Goal: Information Seeking & Learning: Learn about a topic

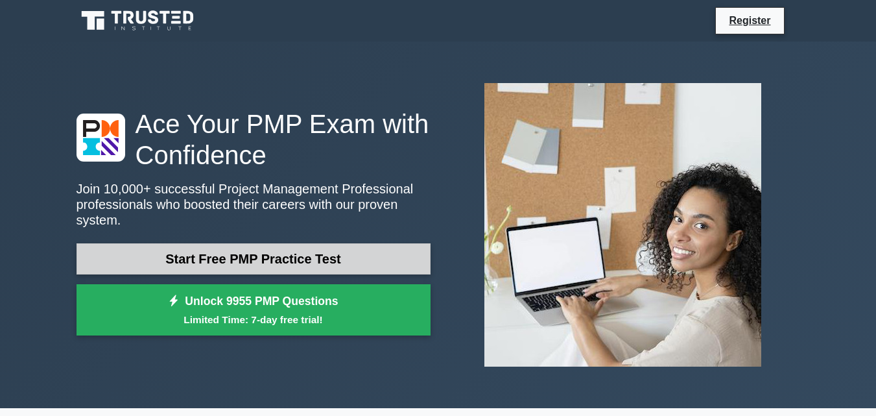
click at [276, 248] on link "Start Free PMP Practice Test" at bounding box center [254, 258] width 354 height 31
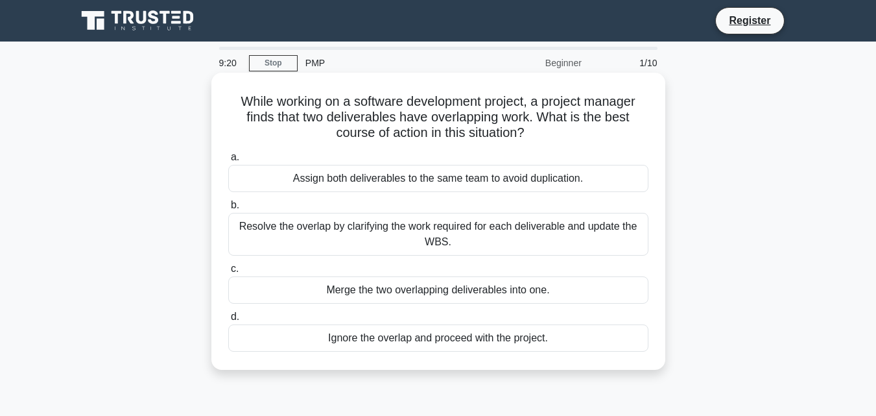
click at [435, 235] on div "Resolve the overlap by clarifying the work required for each deliverable and up…" at bounding box center [438, 234] width 420 height 43
click at [228, 210] on input "b. Resolve the overlap by clarifying the work required for each deliverable and…" at bounding box center [228, 205] width 0 height 8
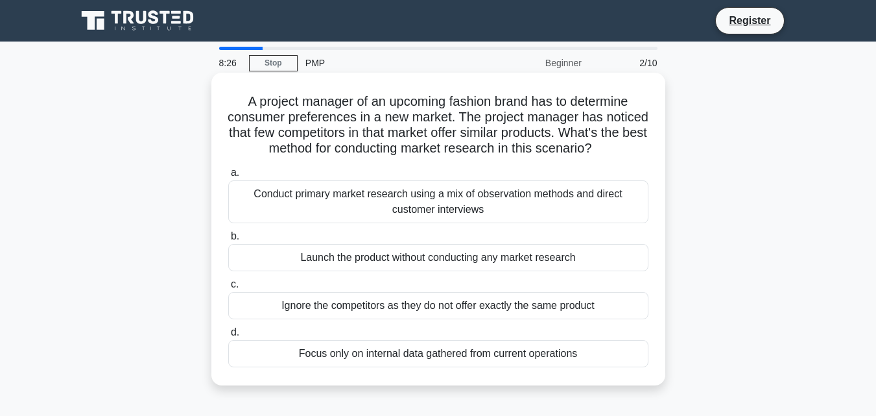
click at [429, 218] on div "Conduct primary market research using a mix of observation methods and direct c…" at bounding box center [438, 201] width 420 height 43
click at [228, 177] on input "a. Conduct primary market research using a mix of observation methods and direc…" at bounding box center [228, 173] width 0 height 8
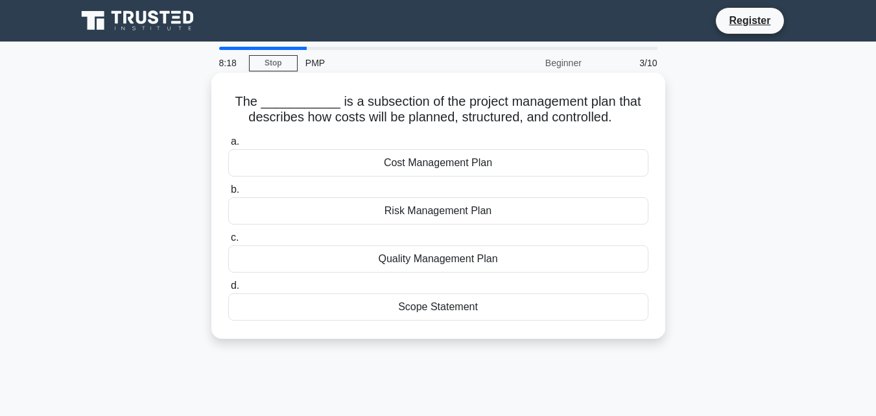
click at [420, 163] on div "Cost Management Plan" at bounding box center [438, 162] width 420 height 27
click at [228, 146] on input "a. Cost Management Plan" at bounding box center [228, 142] width 0 height 8
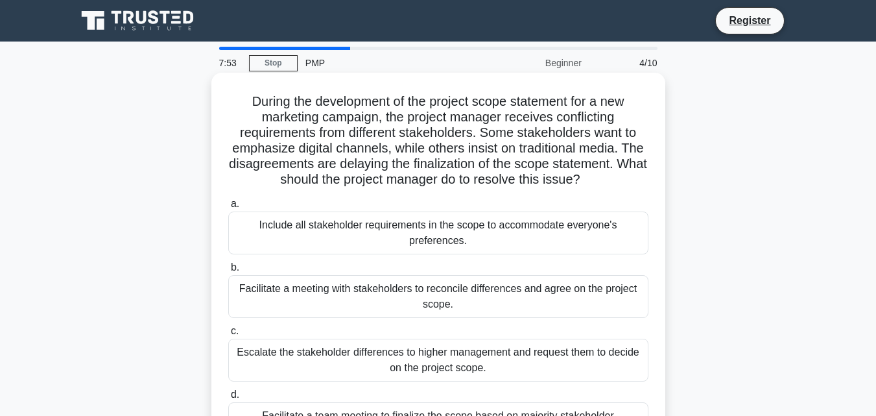
scroll to position [65, 0]
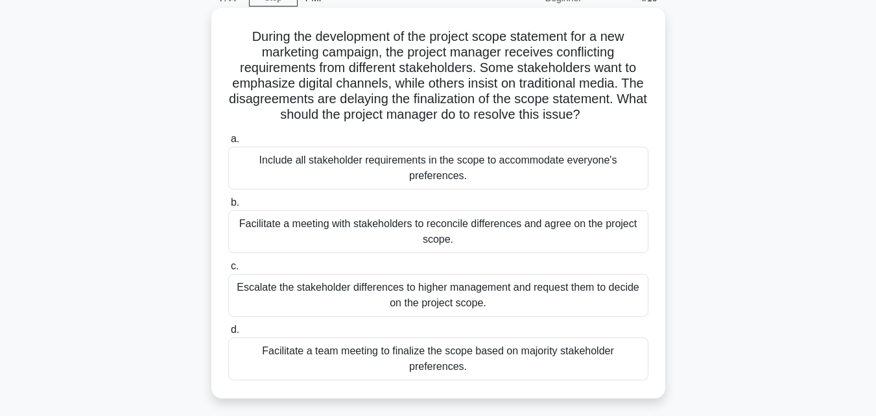
click at [453, 232] on div "Facilitate a meeting with stakeholders to reconcile differences and agree on th…" at bounding box center [438, 231] width 420 height 43
click at [228, 207] on input "b. Facilitate a meeting with stakeholders to reconcile differences and agree on…" at bounding box center [228, 203] width 0 height 8
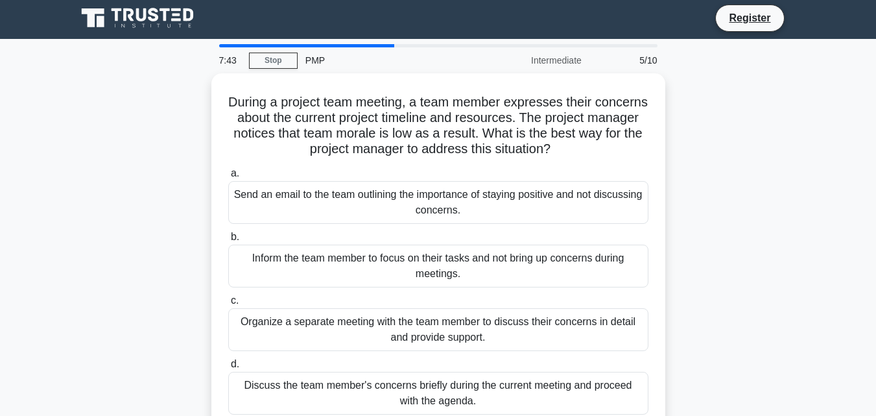
scroll to position [0, 0]
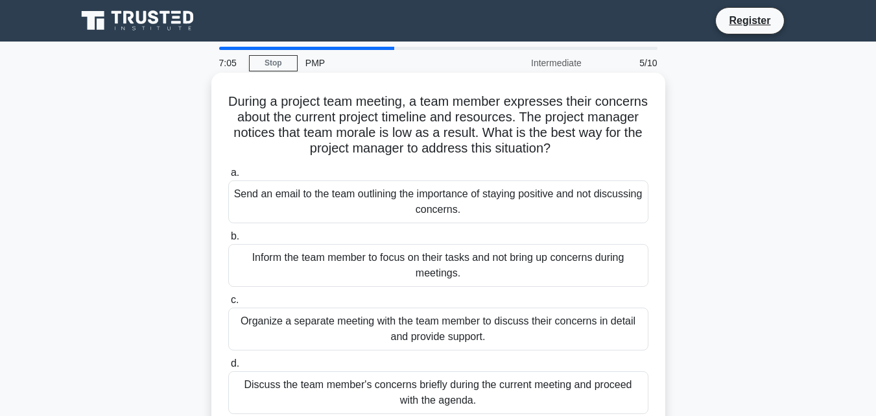
click at [415, 341] on div "Organize a separate meeting with the team member to discuss their concerns in d…" at bounding box center [438, 329] width 420 height 43
click at [228, 304] on input "c. Organize a separate meeting with the team member to discuss their concerns i…" at bounding box center [228, 300] width 0 height 8
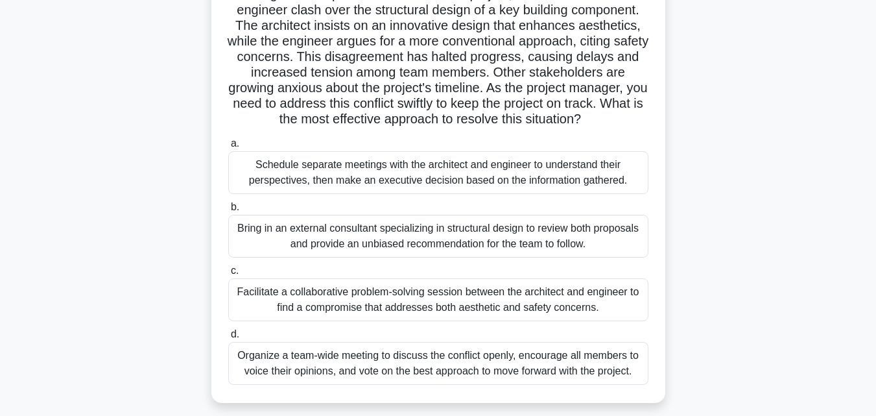
scroll to position [130, 0]
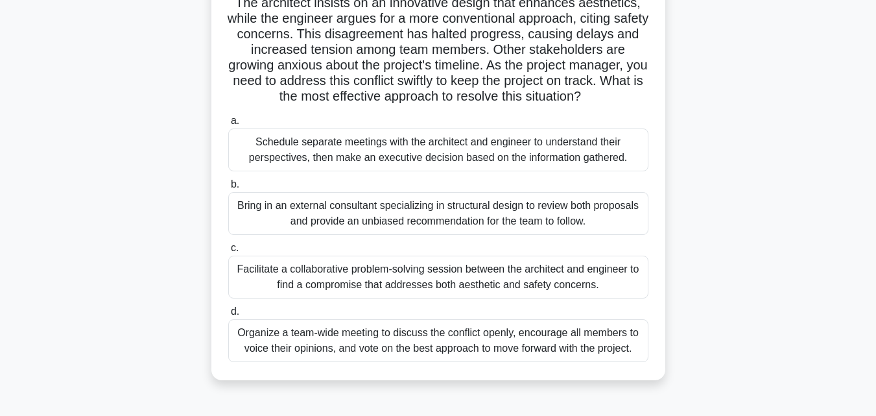
click at [399, 271] on div "Facilitate a collaborative problem-solving session between the architect and en…" at bounding box center [438, 277] width 420 height 43
click at [228, 252] on input "c. Facilitate a collaborative problem-solving session between the architect and…" at bounding box center [228, 248] width 0 height 8
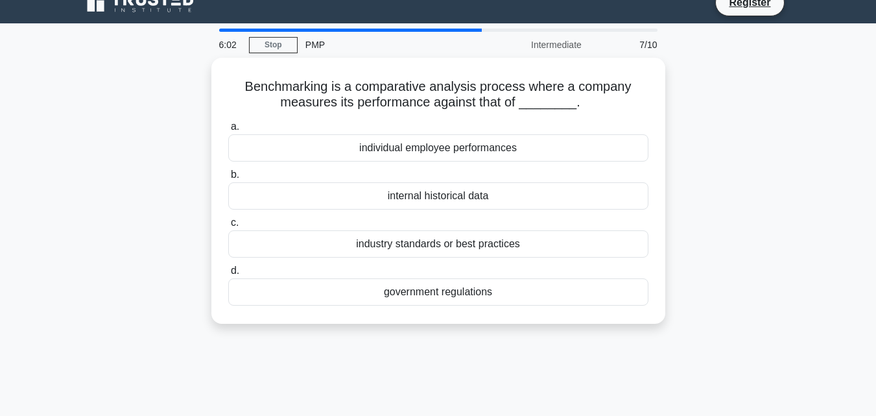
scroll to position [0, 0]
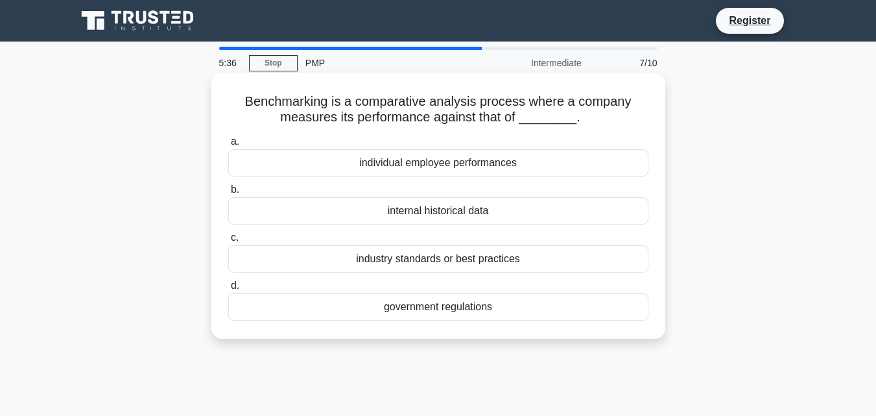
click at [341, 257] on div "industry standards or best practices" at bounding box center [438, 258] width 420 height 27
click at [228, 242] on input "c. industry standards or best practices" at bounding box center [228, 238] width 0 height 8
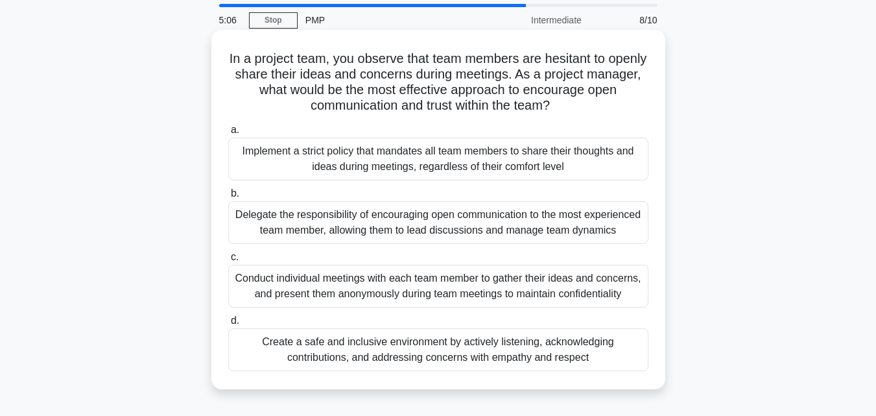
scroll to position [65, 0]
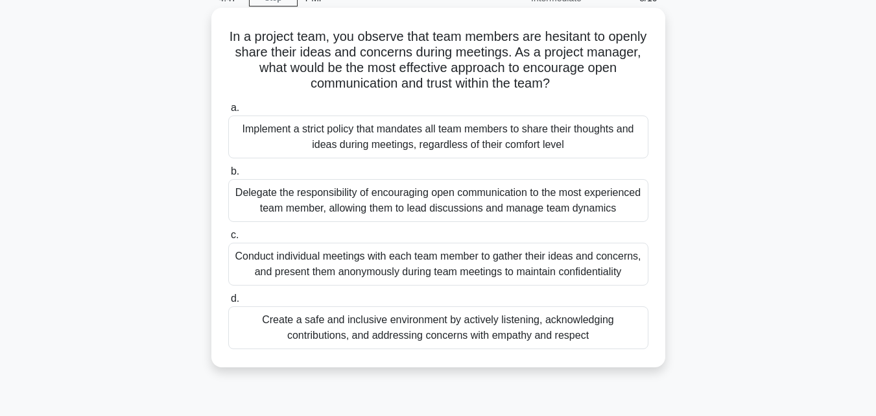
click at [338, 339] on div "Create a safe and inclusive environment by actively listening, acknowledging co…" at bounding box center [438, 327] width 420 height 43
click at [228, 303] on input "d. Create a safe and inclusive environment by actively listening, acknowledging…" at bounding box center [228, 299] width 0 height 8
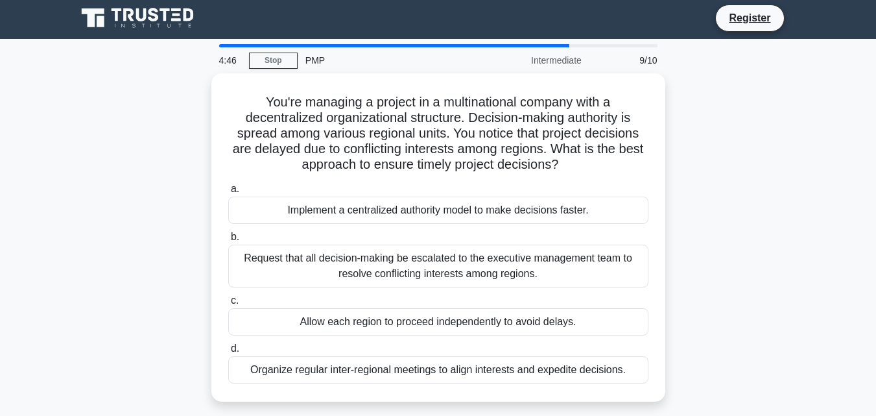
scroll to position [0, 0]
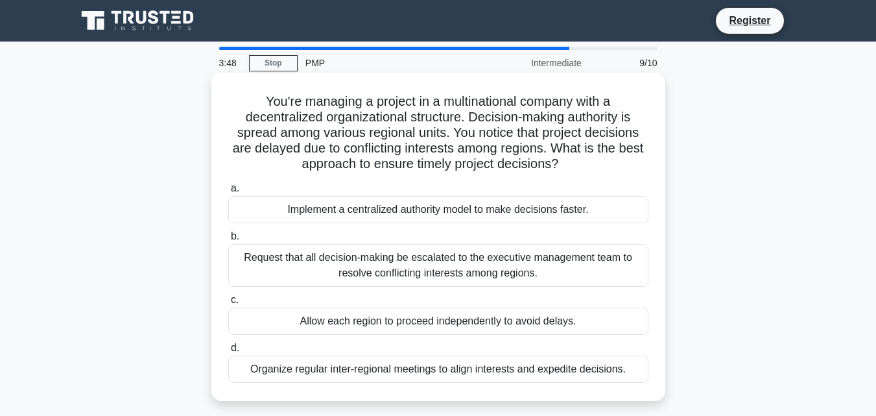
click at [356, 269] on div "Request that all decision-making be escalated to the executive management team …" at bounding box center [438, 265] width 420 height 43
click at [228, 241] on input "b. Request that all decision-making be escalated to the executive management te…" at bounding box center [228, 236] width 0 height 8
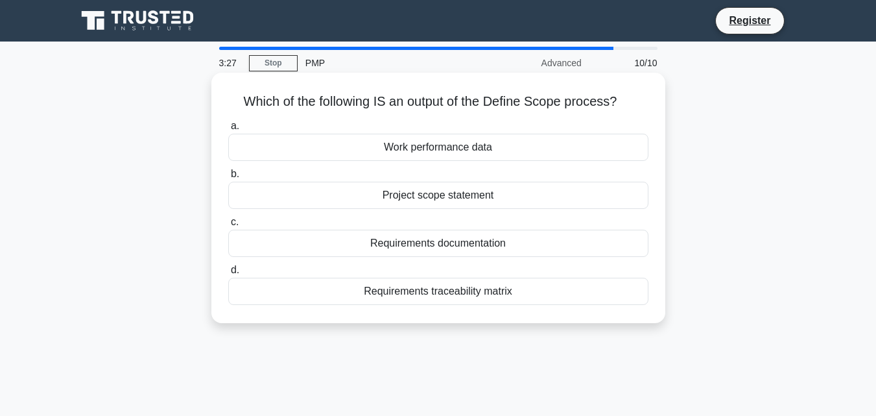
click at [337, 199] on div "Project scope statement" at bounding box center [438, 195] width 420 height 27
click at [228, 178] on input "b. Project scope statement" at bounding box center [228, 174] width 0 height 8
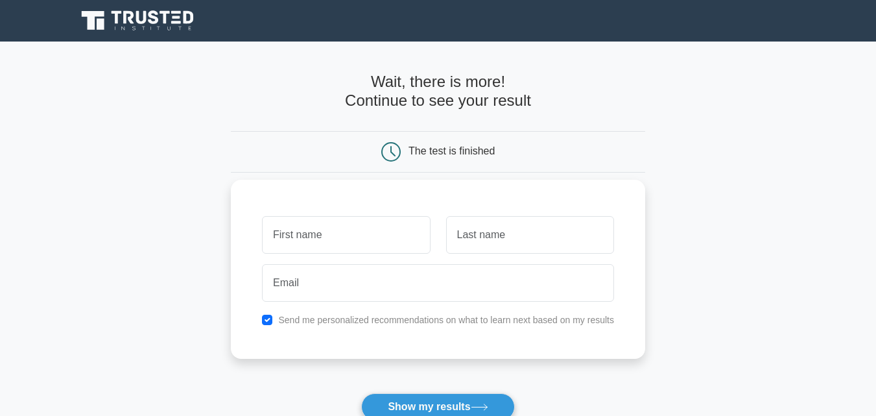
click at [305, 235] on input "text" at bounding box center [346, 235] width 168 height 38
type input "ANEESH"
click at [441, 239] on div at bounding box center [531, 235] width 184 height 48
click at [466, 235] on input "text" at bounding box center [530, 235] width 168 height 38
type input "RAMACHNDRAN PILLAI"
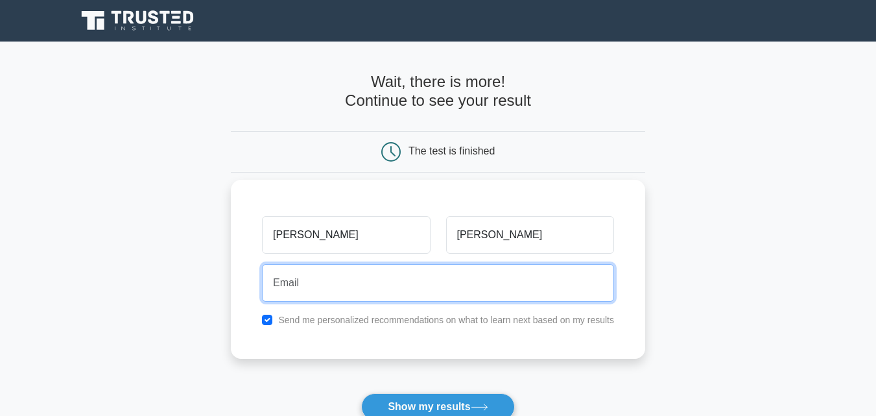
click at [351, 292] on input "email" at bounding box center [438, 283] width 352 height 38
type input "aneesh.condorqatar@gmail.com"
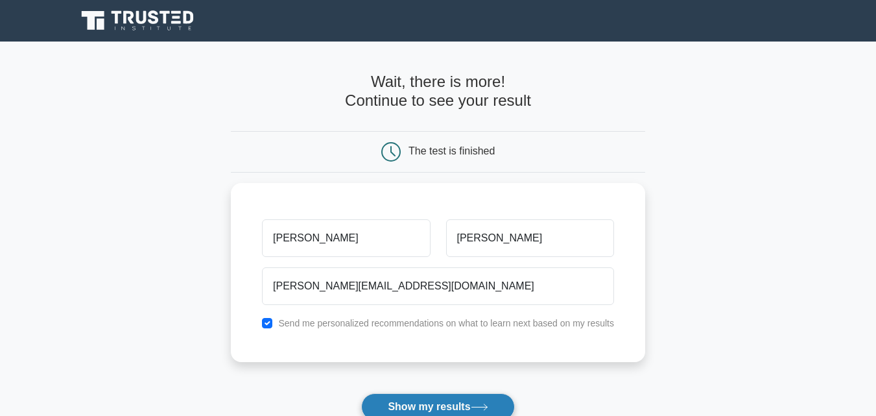
click at [433, 408] on button "Show my results" at bounding box center [437, 406] width 153 height 27
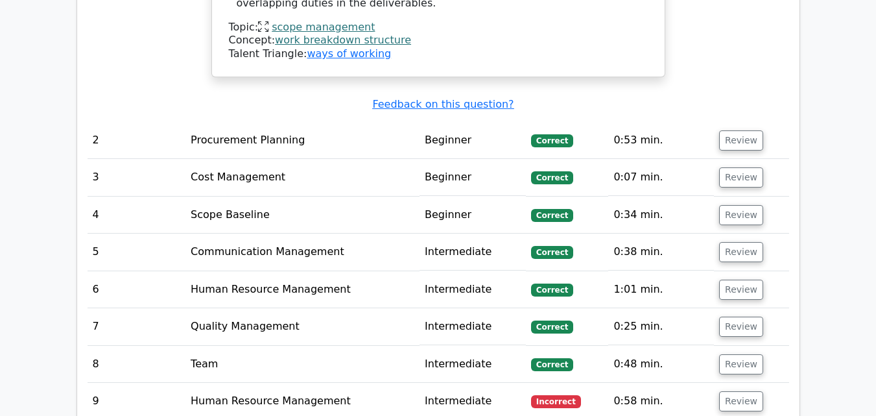
scroll to position [1752, 0]
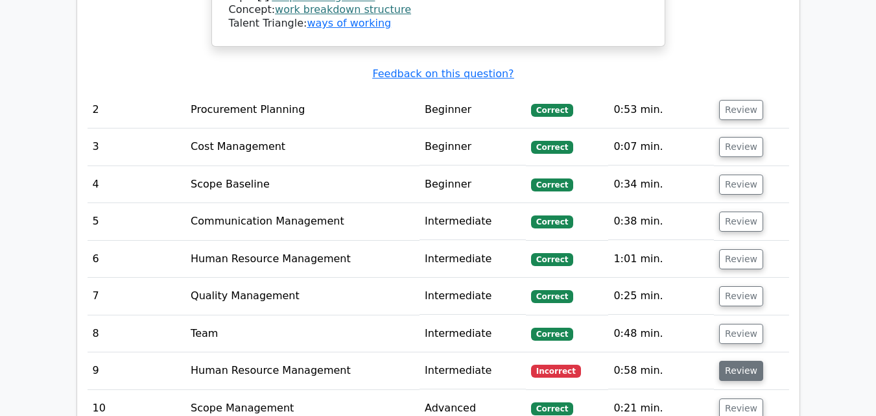
click at [737, 361] on button "Review" at bounding box center [741, 371] width 44 height 20
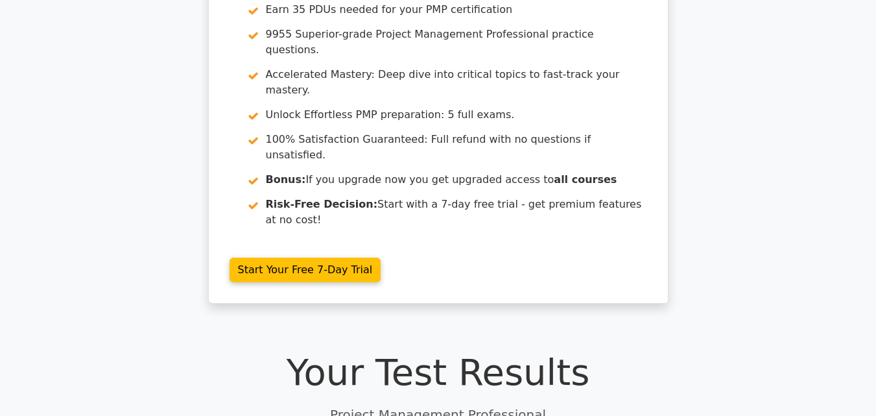
scroll to position [65, 0]
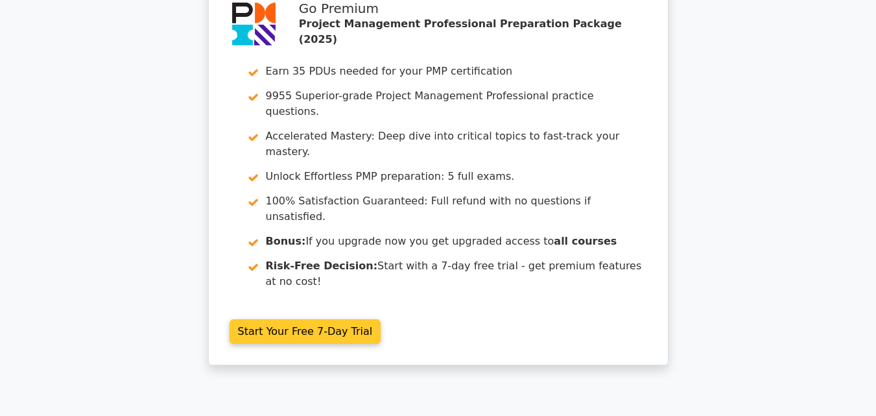
click at [285, 319] on link "Start Your Free 7-Day Trial" at bounding box center [306, 331] width 152 height 25
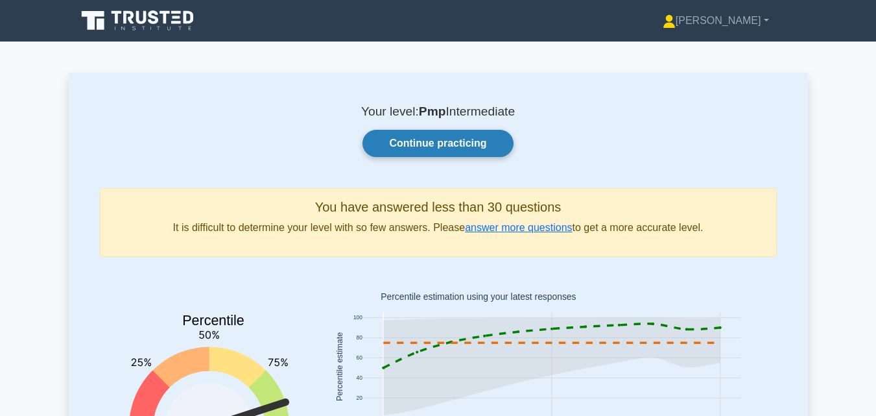
click at [405, 138] on link "Continue practicing" at bounding box center [438, 143] width 151 height 27
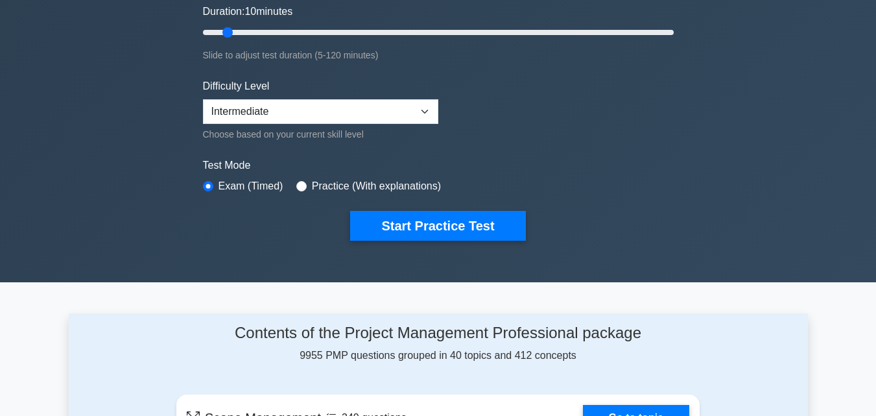
scroll to position [260, 0]
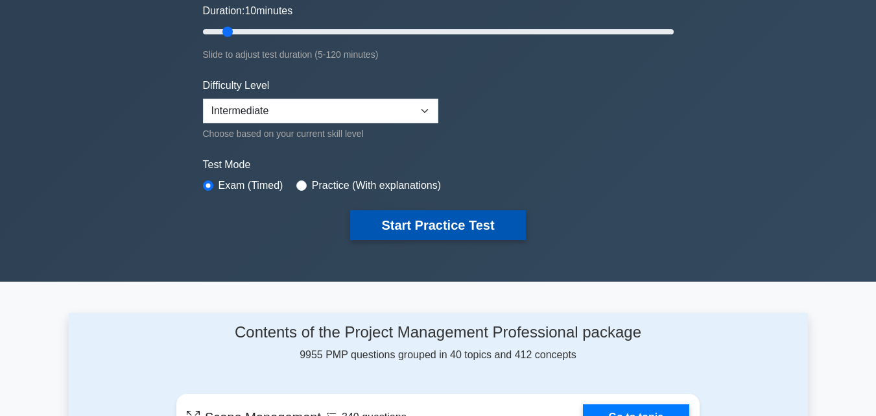
click at [413, 226] on button "Start Practice Test" at bounding box center [437, 225] width 175 height 30
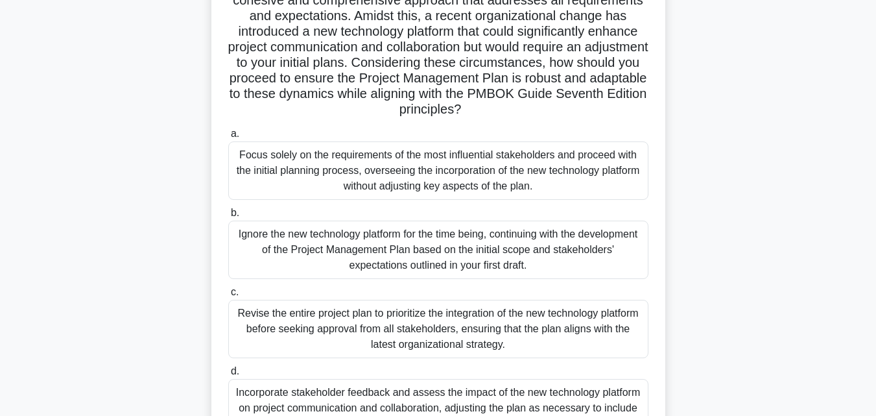
scroll to position [260, 0]
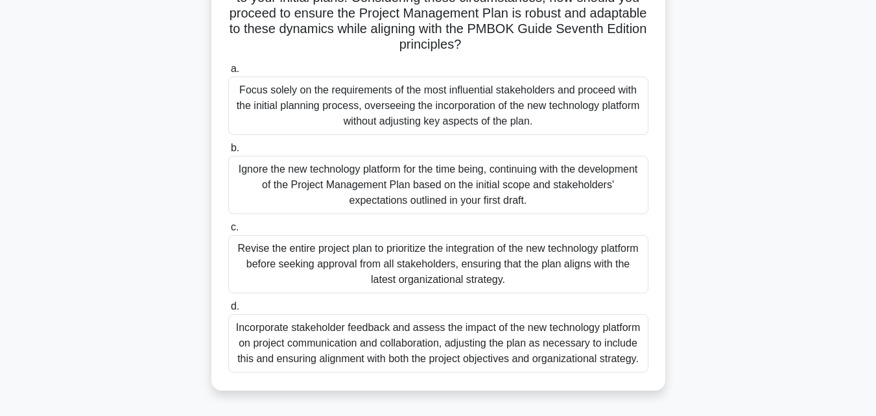
click at [356, 118] on div "Focus solely on the requirements of the most influential stakeholders and proce…" at bounding box center [438, 106] width 420 height 58
click at [228, 73] on input "a. Focus solely on the requirements of the most influential stakeholders and pr…" at bounding box center [228, 69] width 0 height 8
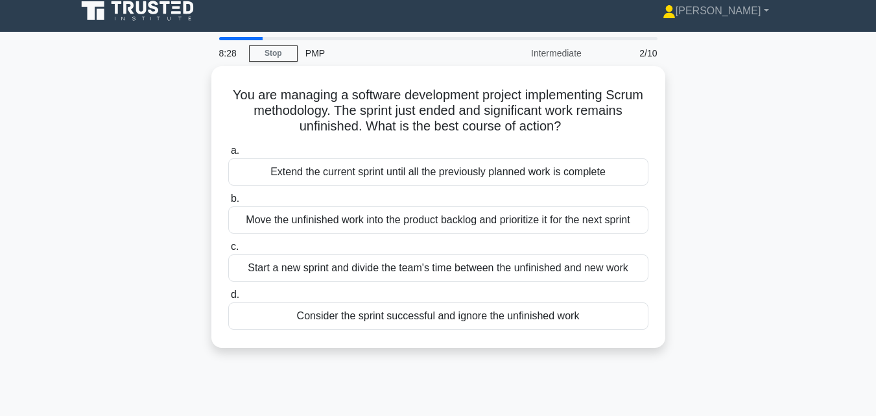
scroll to position [0, 0]
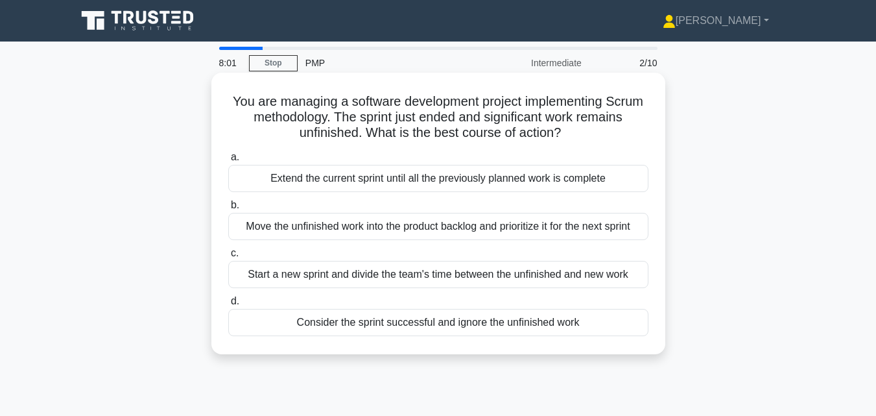
click at [428, 230] on div "Move the unfinished work into the product backlog and prioritize it for the nex…" at bounding box center [438, 226] width 420 height 27
click at [228, 210] on input "b. Move the unfinished work into the product backlog and prioritize it for the …" at bounding box center [228, 205] width 0 height 8
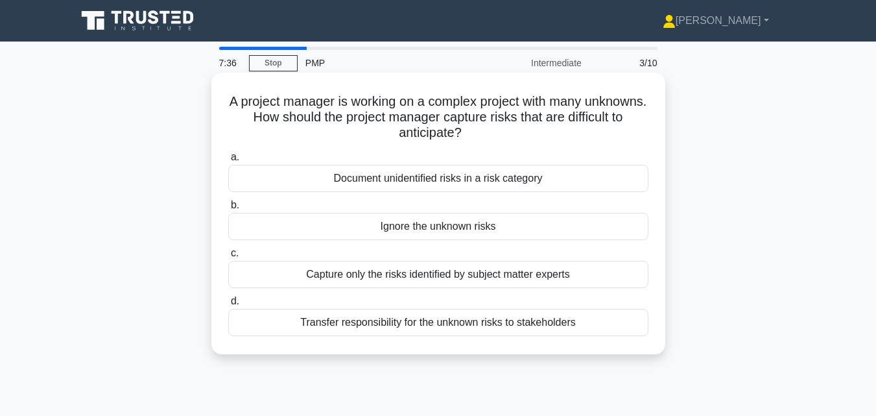
click at [392, 179] on div "Document unidentified risks in a risk category" at bounding box center [438, 178] width 420 height 27
click at [228, 162] on input "a. Document unidentified risks in a risk category" at bounding box center [228, 157] width 0 height 8
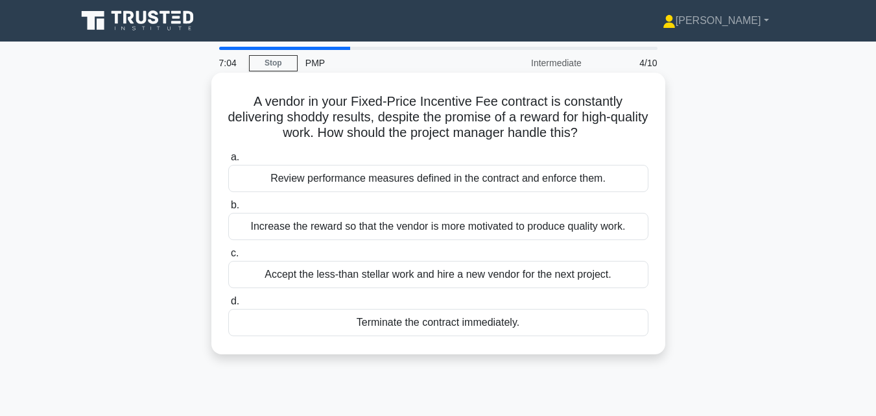
click at [380, 177] on div "Review performance measures defined in the contract and enforce them." at bounding box center [438, 178] width 420 height 27
click at [228, 162] on input "a. Review performance measures defined in the contract and enforce them." at bounding box center [228, 157] width 0 height 8
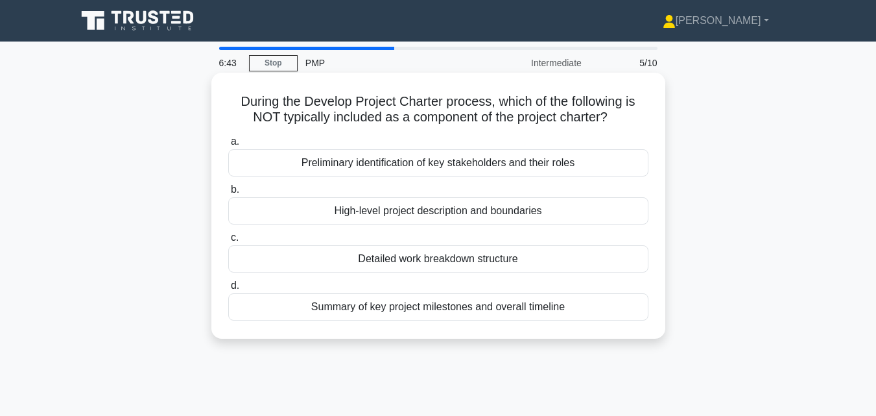
click at [397, 261] on div "Detailed work breakdown structure" at bounding box center [438, 258] width 420 height 27
click at [228, 242] on input "c. Detailed work breakdown structure" at bounding box center [228, 238] width 0 height 8
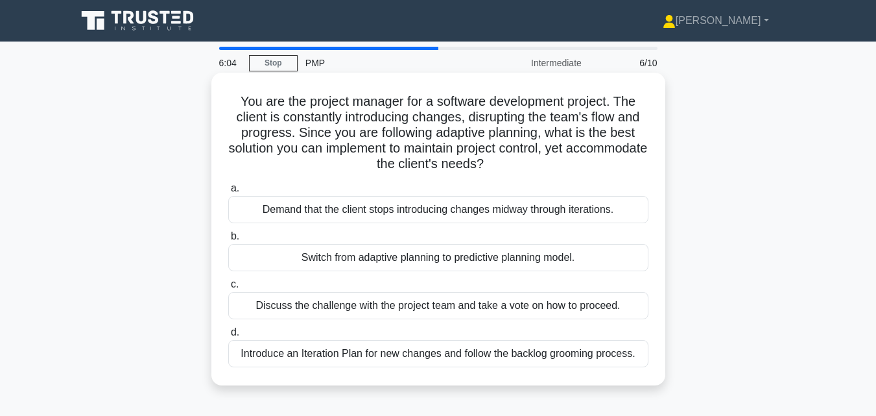
click at [376, 352] on div "Introduce an Iteration Plan for new changes and follow the backlog grooming pro…" at bounding box center [438, 353] width 420 height 27
click at [228, 337] on input "d. Introduce an Iteration Plan for new changes and follow the backlog grooming …" at bounding box center [228, 332] width 0 height 8
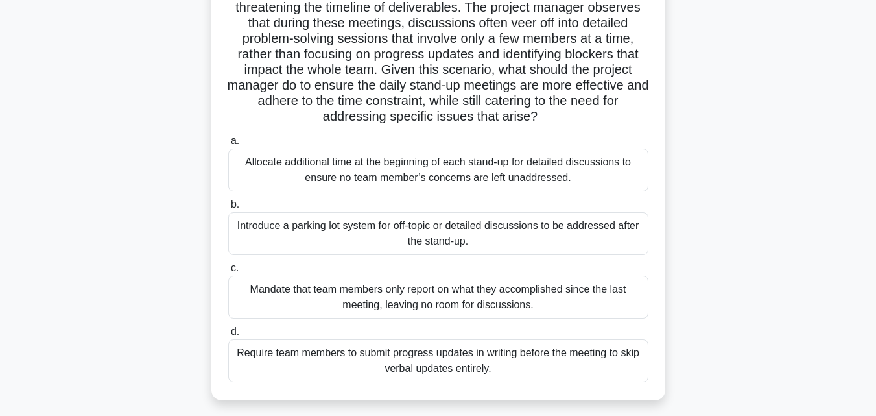
scroll to position [195, 0]
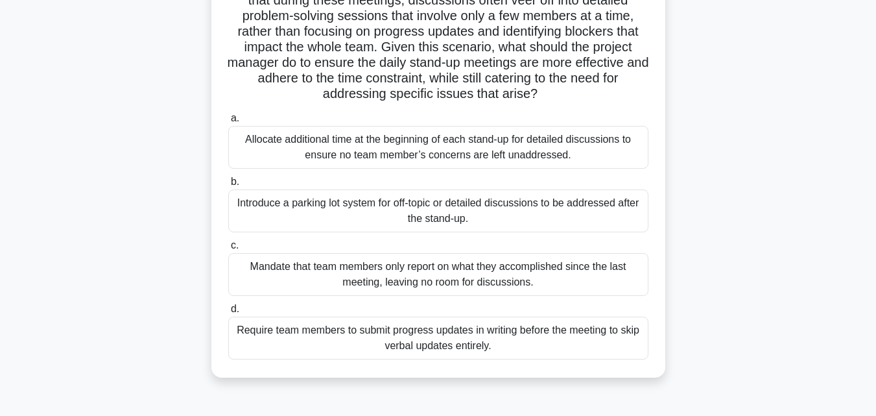
click at [345, 211] on div "Introduce a parking lot system for off-topic or detailed discussions to be addr…" at bounding box center [438, 210] width 420 height 43
click at [228, 186] on input "b. Introduce a parking lot system for off-topic or detailed discussions to be a…" at bounding box center [228, 182] width 0 height 8
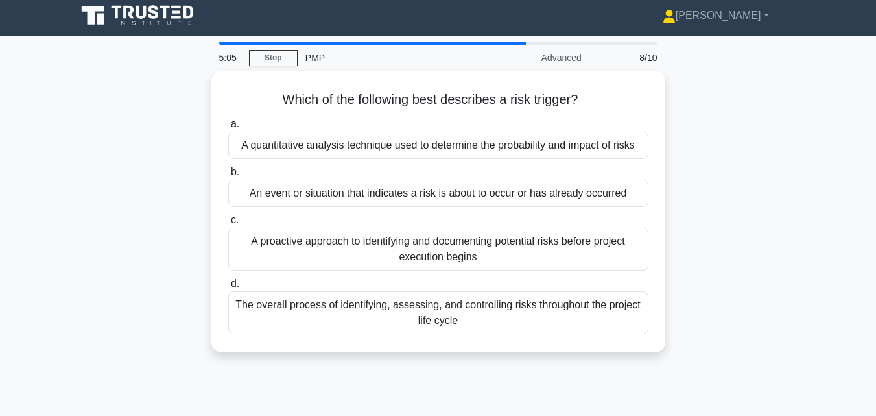
scroll to position [0, 0]
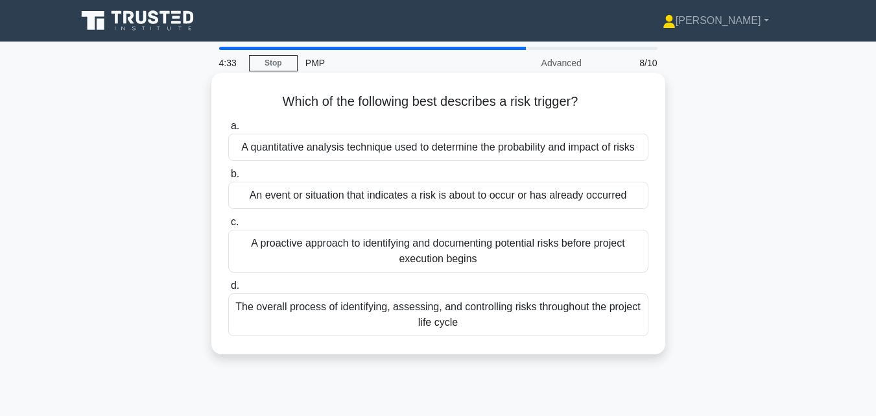
click at [433, 322] on div "The overall process of identifying, assessing, and controlling risks throughout…" at bounding box center [438, 314] width 420 height 43
click at [228, 290] on input "d. The overall process of identifying, assessing, and controlling risks through…" at bounding box center [228, 286] width 0 height 8
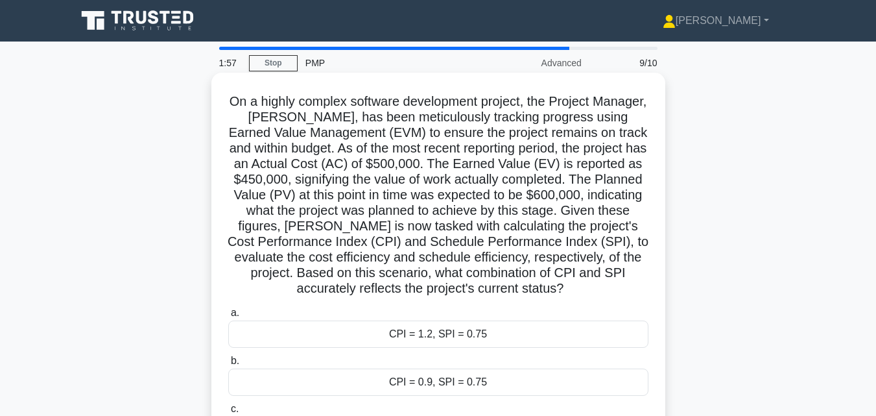
click at [438, 379] on div "CPI = 0.9, SPI = 0.75" at bounding box center [438, 381] width 420 height 27
click at [228, 365] on input "b. CPI = 0.9, SPI = 0.75" at bounding box center [228, 361] width 0 height 8
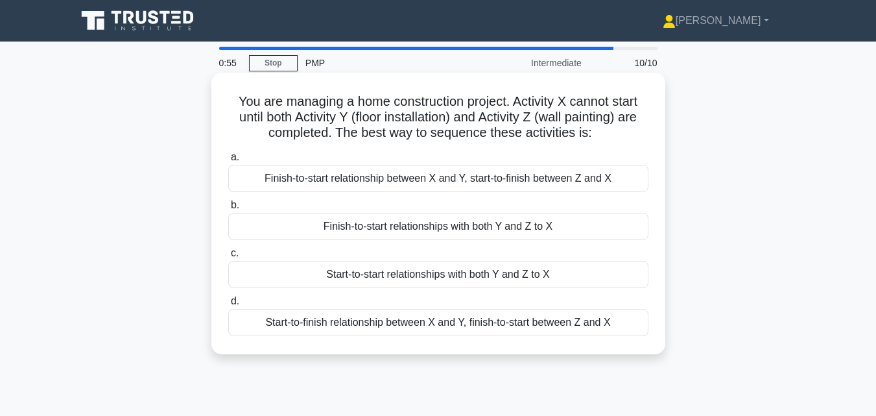
click at [476, 230] on div "Finish-to-start relationships with both Y and Z to X" at bounding box center [438, 226] width 420 height 27
click at [228, 210] on input "b. Finish-to-start relationships with both Y and Z to X" at bounding box center [228, 205] width 0 height 8
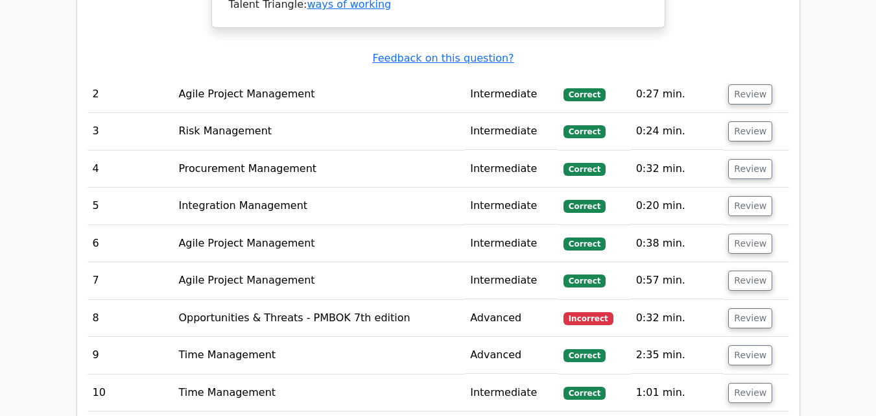
scroll to position [1687, 0]
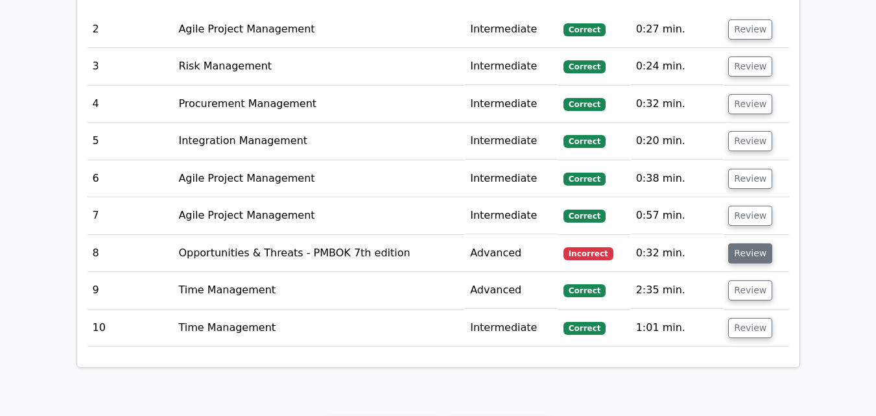
click at [752, 243] on button "Review" at bounding box center [751, 253] width 44 height 20
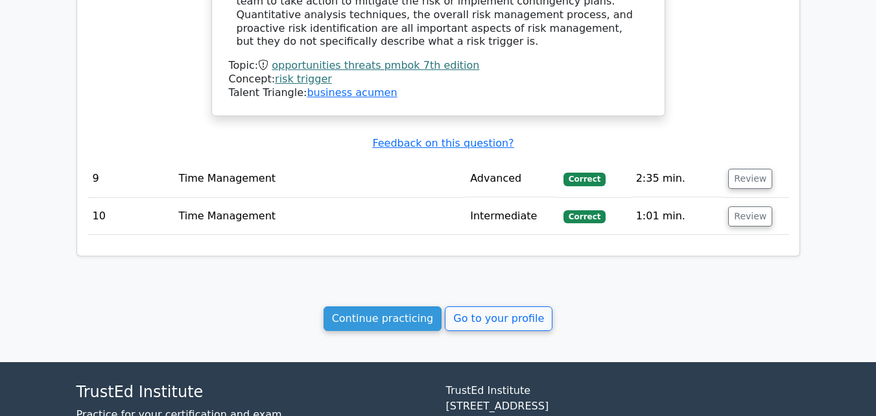
scroll to position [2350, 0]
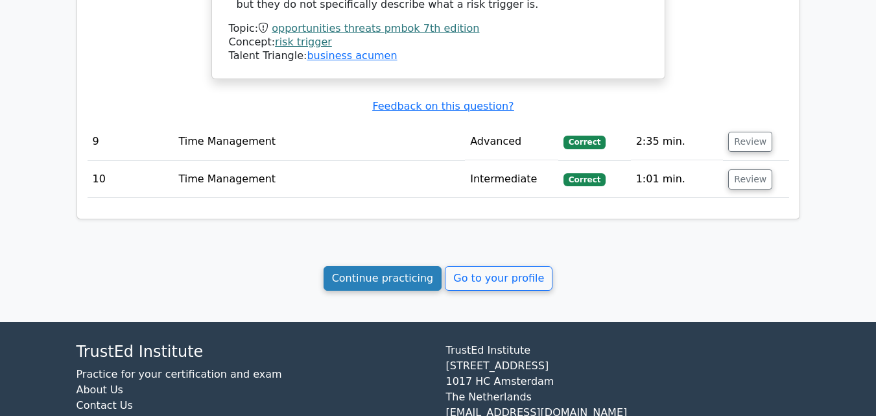
click at [381, 266] on link "Continue practicing" at bounding box center [383, 278] width 119 height 25
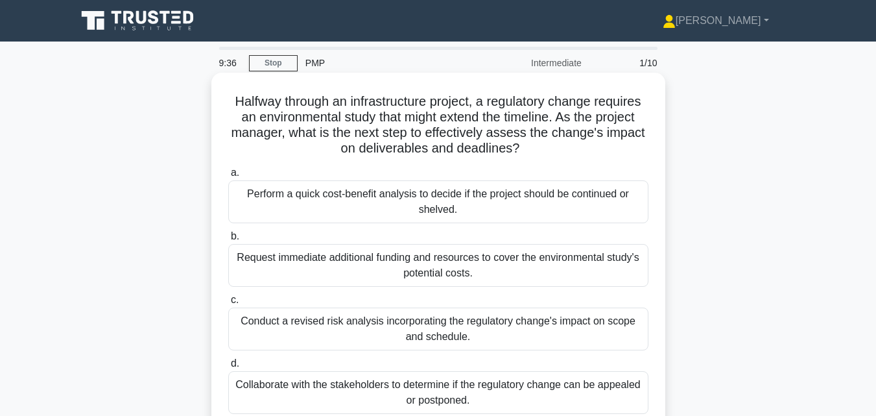
scroll to position [65, 0]
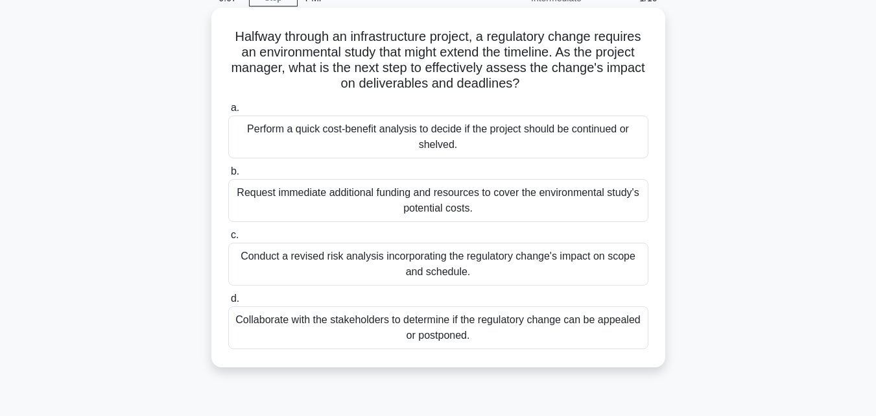
click at [392, 252] on div "Conduct a revised risk analysis incorporating the regulatory change's impact on…" at bounding box center [438, 264] width 420 height 43
click at [228, 239] on input "c. Conduct a revised risk analysis incorporating the regulatory change's impact…" at bounding box center [228, 235] width 0 height 8
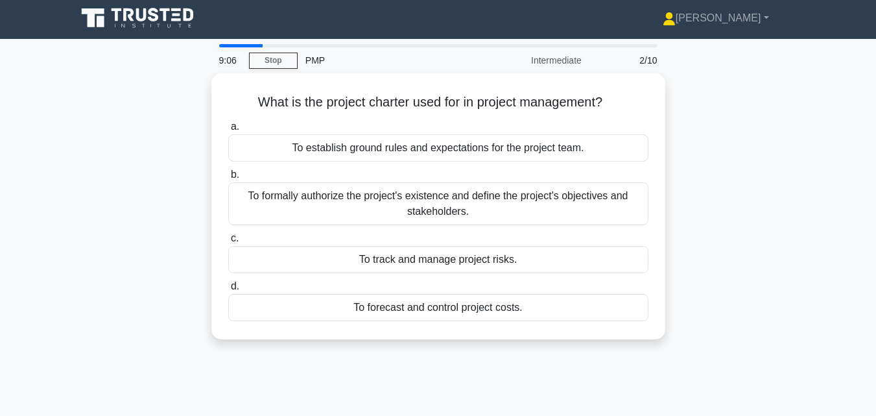
scroll to position [0, 0]
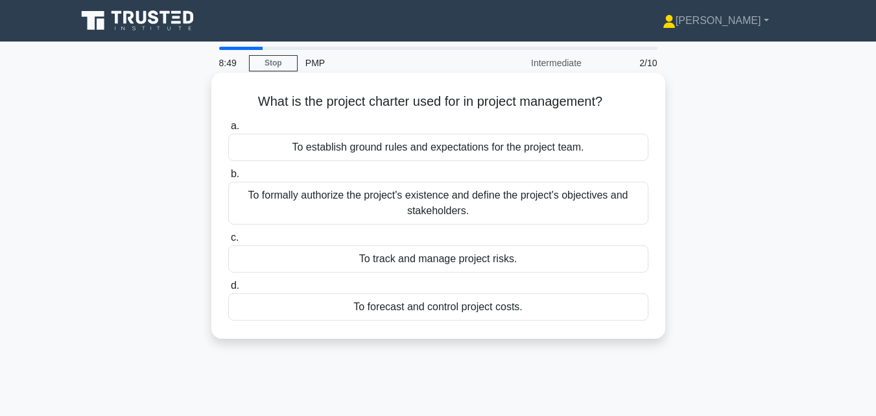
click at [338, 207] on div "To formally authorize the project's existence and define the project's objectiv…" at bounding box center [438, 203] width 420 height 43
click at [228, 178] on input "b. To formally authorize the project's existence and define the project's objec…" at bounding box center [228, 174] width 0 height 8
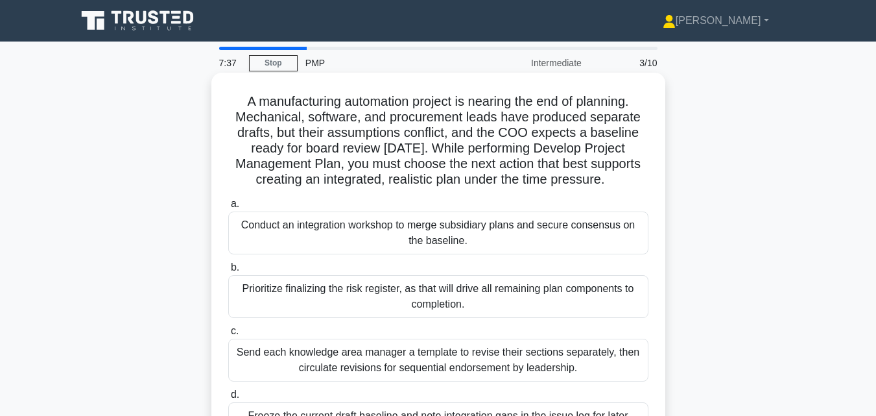
scroll to position [65, 0]
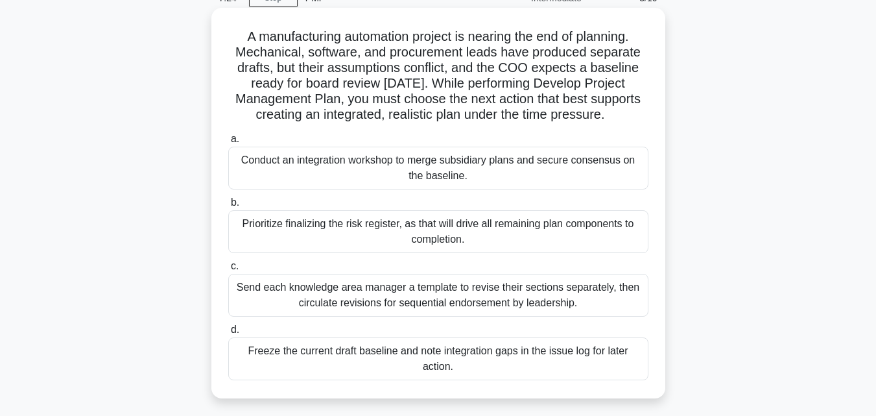
click at [377, 175] on div "Conduct an integration workshop to merge subsidiary plans and secure consensus …" at bounding box center [438, 168] width 420 height 43
click at [228, 143] on input "a. Conduct an integration workshop to merge subsidiary plans and secure consens…" at bounding box center [228, 139] width 0 height 8
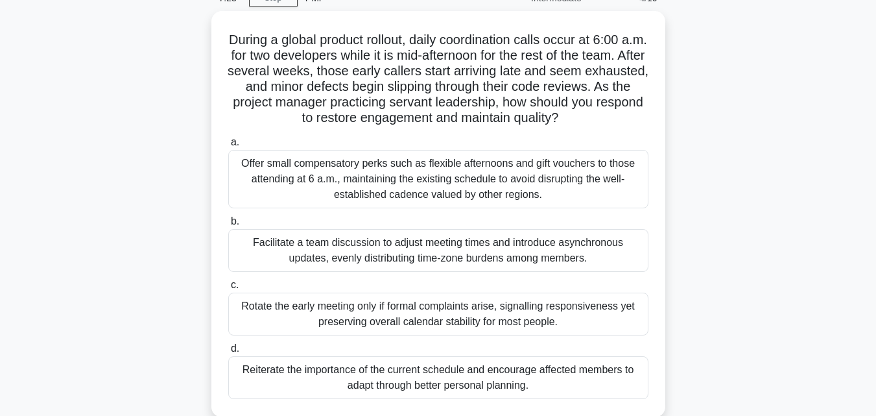
scroll to position [0, 0]
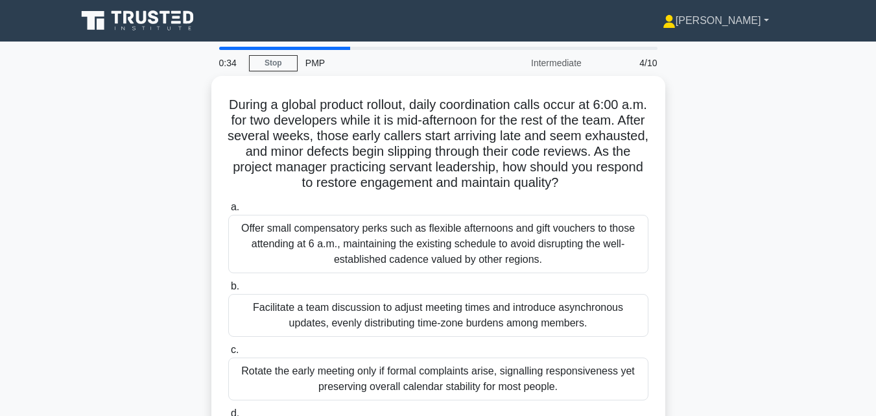
click at [741, 20] on link "[PERSON_NAME]" at bounding box center [716, 21] width 169 height 26
click at [752, 130] on div "During a global product rollout, daily coordination calls occur at 6:00 a.m. fo…" at bounding box center [439, 287] width 740 height 422
